Goal: Transaction & Acquisition: Obtain resource

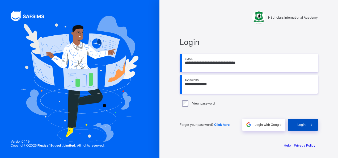
click at [302, 124] on span "Login" at bounding box center [301, 125] width 8 height 4
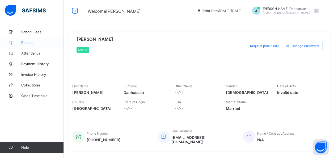
click at [28, 43] on span "Results" at bounding box center [42, 42] width 43 height 4
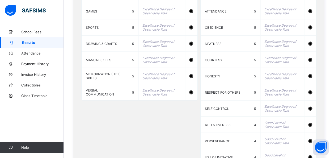
scroll to position [672, 0]
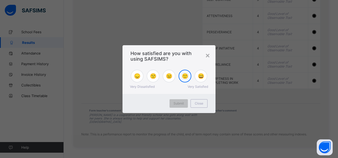
click at [183, 77] on span "🙂" at bounding box center [185, 76] width 7 height 6
click at [178, 103] on span "Submit" at bounding box center [179, 103] width 10 height 4
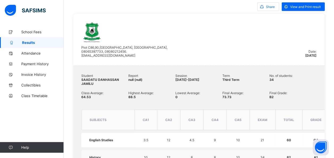
scroll to position [0, 0]
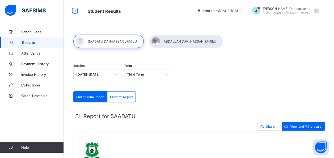
click at [103, 41] on div at bounding box center [108, 41] width 70 height 13
click at [176, 43] on div at bounding box center [186, 41] width 74 height 13
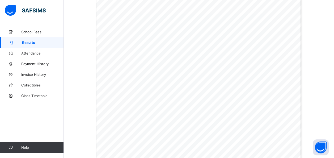
scroll to position [51, 0]
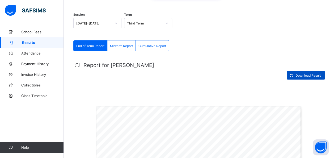
click at [311, 74] on span "Download Result" at bounding box center [308, 75] width 25 height 4
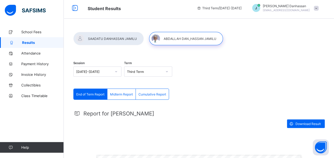
scroll to position [0, 0]
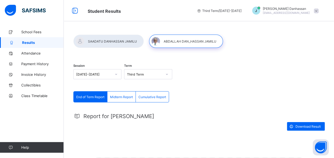
click at [98, 41] on div at bounding box center [108, 41] width 70 height 13
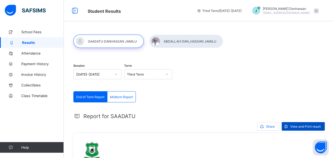
click at [310, 125] on span "View and Print result" at bounding box center [305, 126] width 31 height 4
click at [273, 128] on span "Share" at bounding box center [270, 126] width 9 height 4
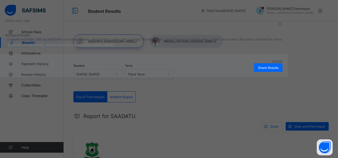
click at [196, 49] on div "john.doe@flexisaf.com" at bounding box center [143, 44] width 277 height 7
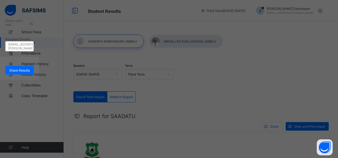
click at [39, 32] on div "Share via E-mail" at bounding box center [19, 22] width 39 height 19
click at [34, 28] on div "×" at bounding box center [31, 23] width 5 height 9
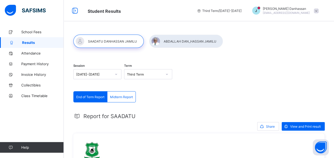
click at [125, 95] on span "Midterm Report" at bounding box center [121, 97] width 23 height 4
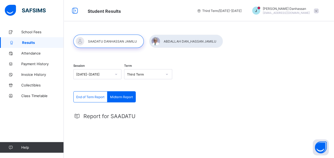
click at [260, 10] on div "J" at bounding box center [256, 11] width 8 height 8
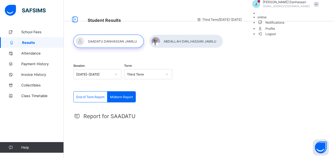
click at [276, 37] on span "Logout" at bounding box center [267, 34] width 18 height 6
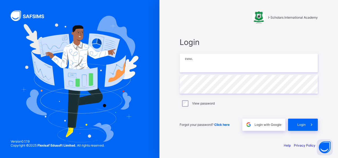
type input "**********"
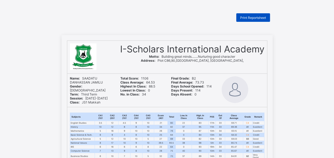
click at [254, 18] on span "Print Reportsheet" at bounding box center [253, 18] width 26 height 4
